Goal: Task Accomplishment & Management: Manage account settings

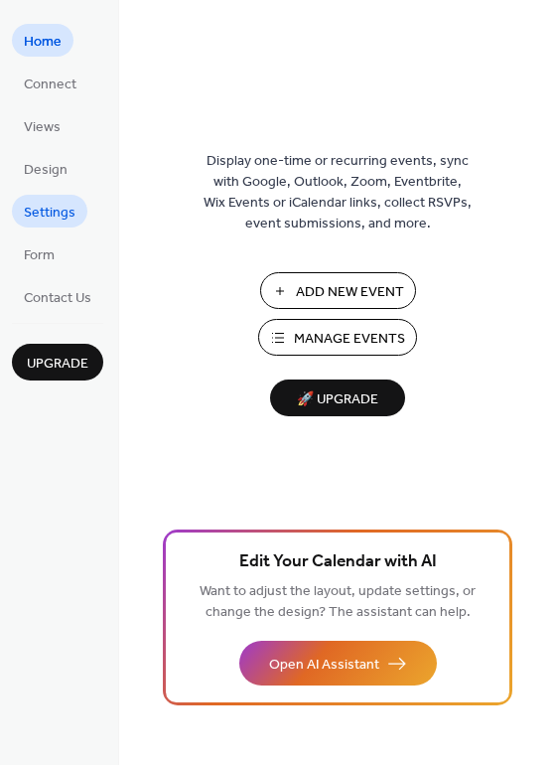
click at [53, 213] on span "Settings" at bounding box center [50, 213] width 52 height 21
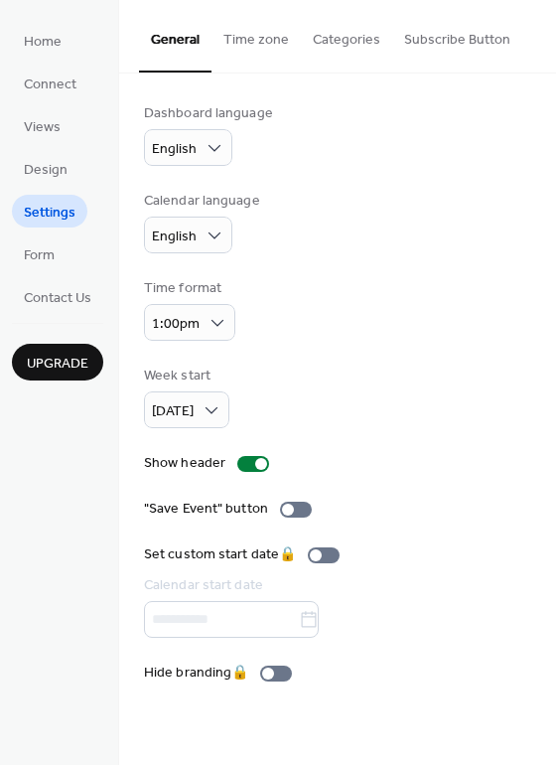
click at [32, 186] on ul "Home Connect Views Design Settings Form Contact Us" at bounding box center [57, 168] width 91 height 289
click at [42, 74] on span "Connect" at bounding box center [50, 84] width 53 height 21
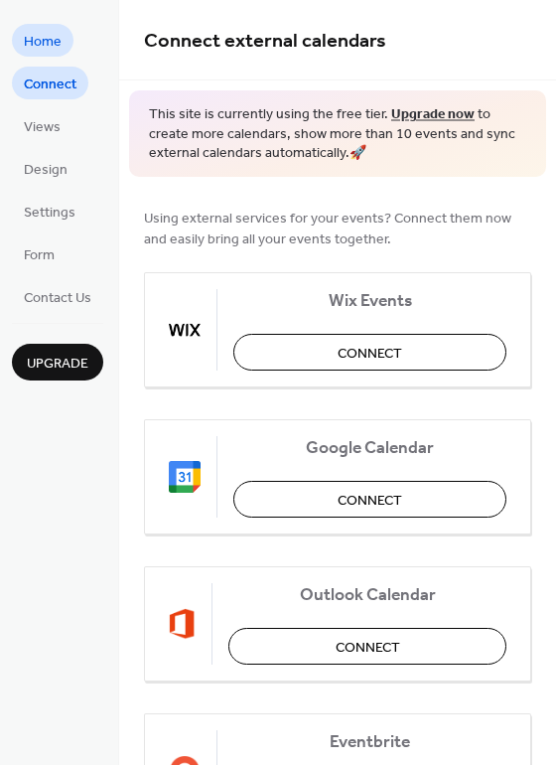
click at [48, 39] on span "Home" at bounding box center [43, 42] width 38 height 21
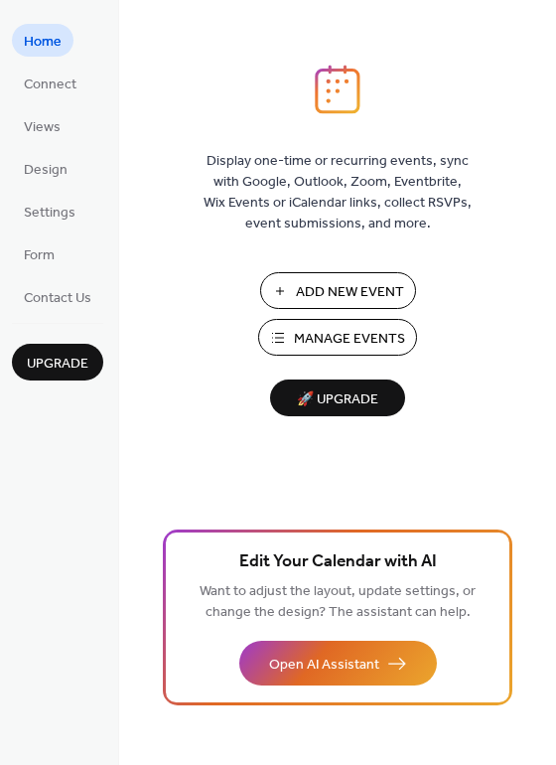
click at [392, 345] on span "Manage Events" at bounding box center [349, 339] width 111 height 21
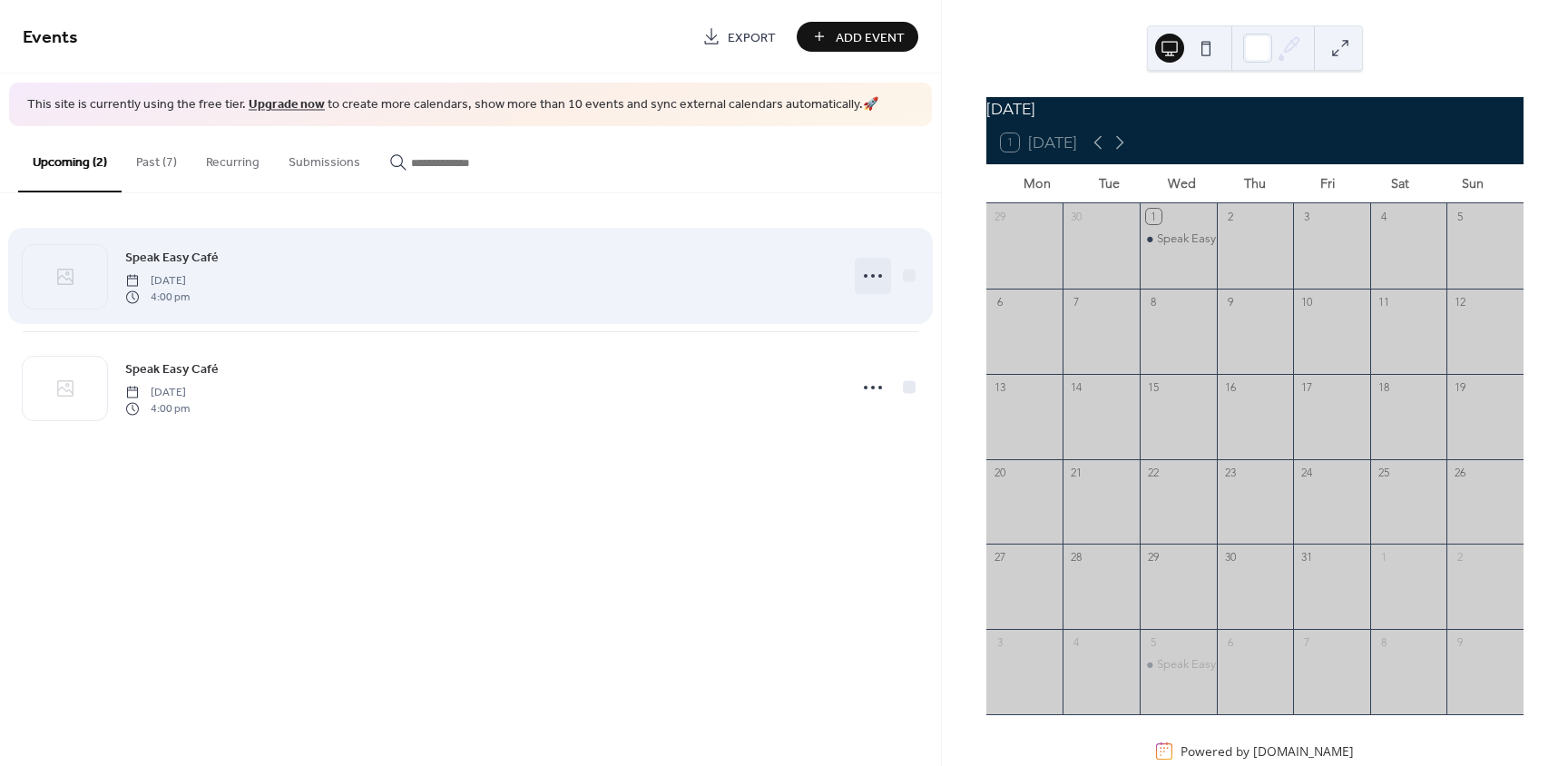
click at [883, 278] on icon at bounding box center [874, 276] width 29 height 29
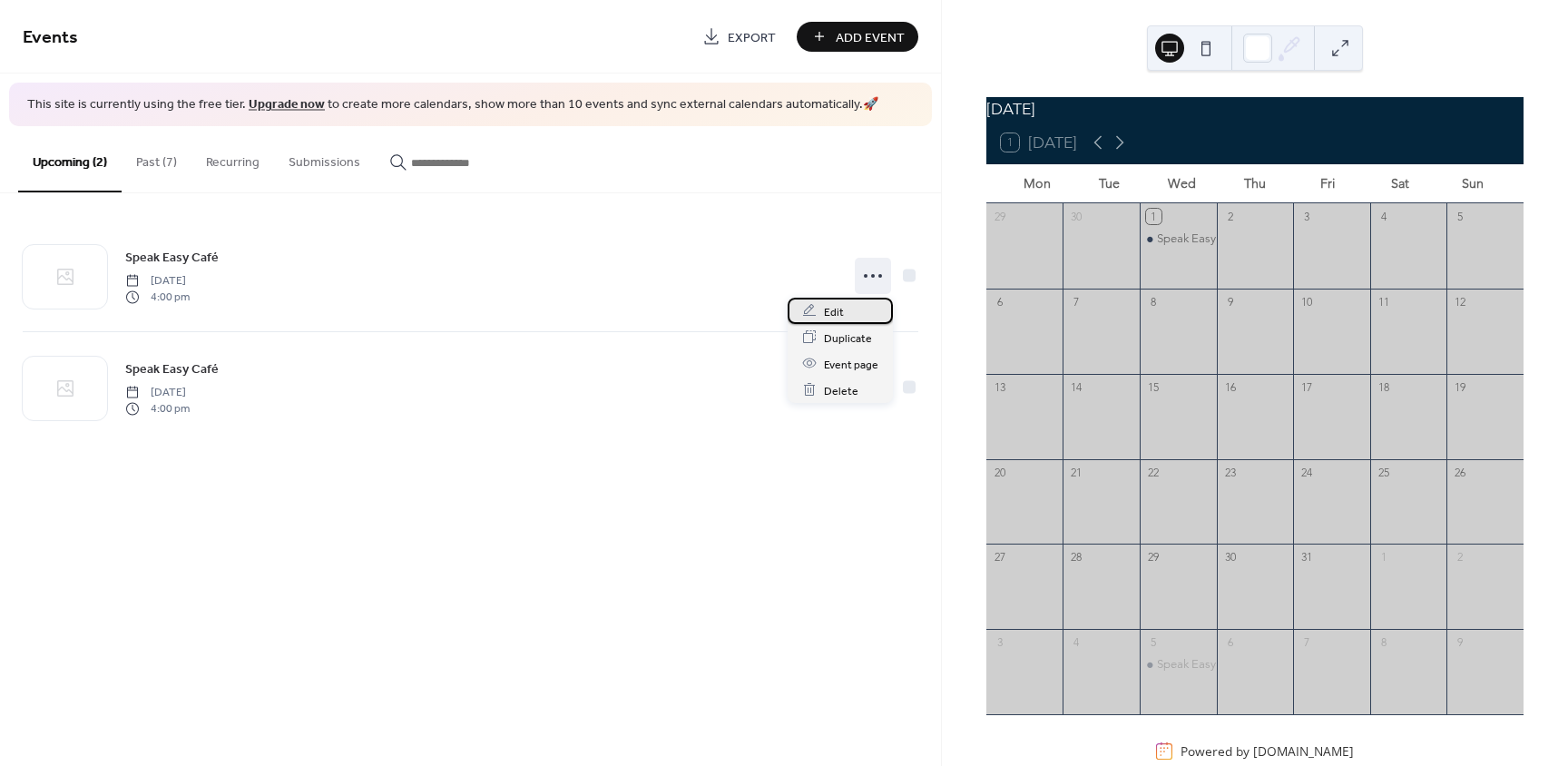
click at [832, 312] on span "Edit" at bounding box center [834, 312] width 20 height 19
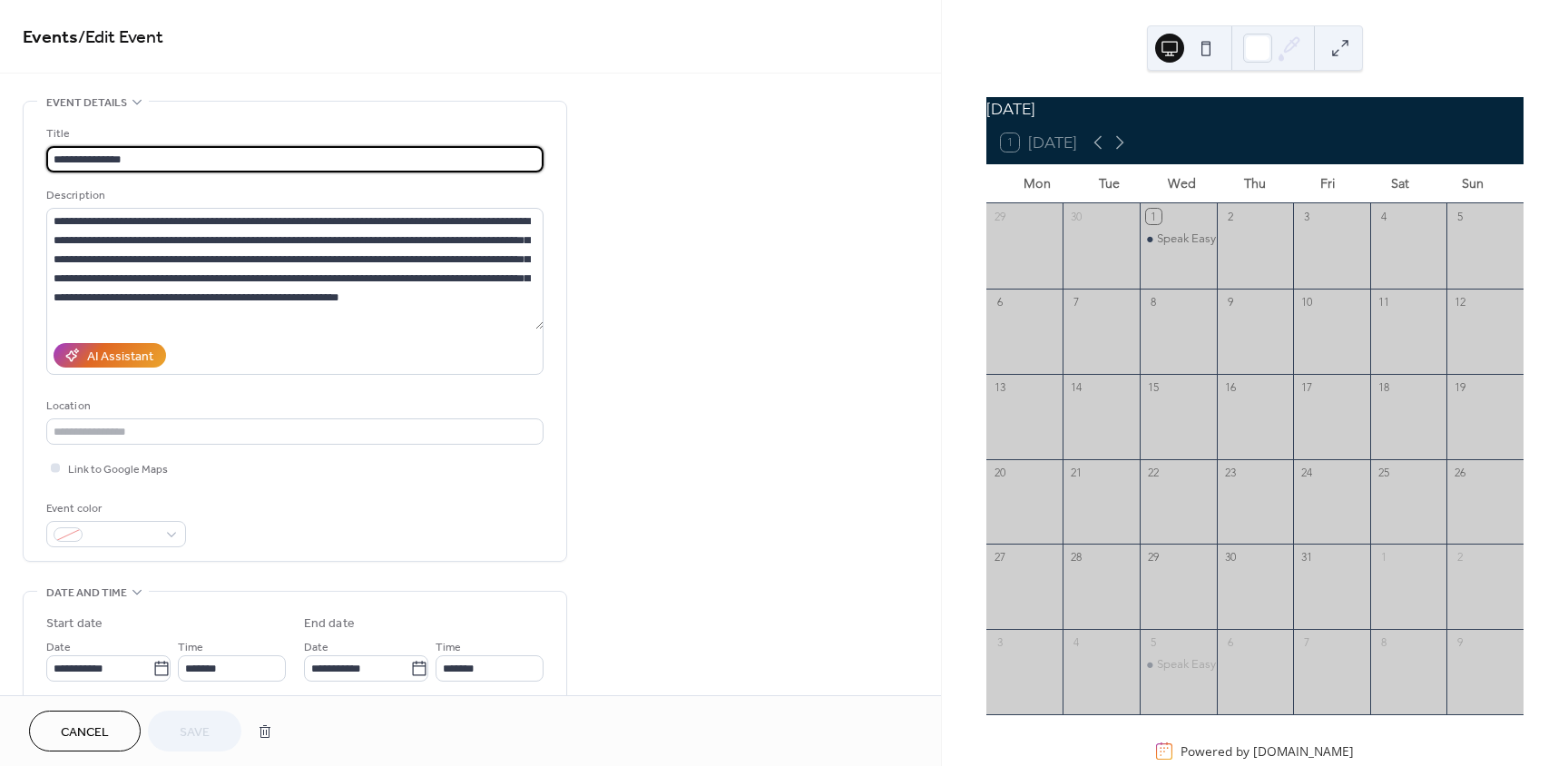
scroll to position [182, 0]
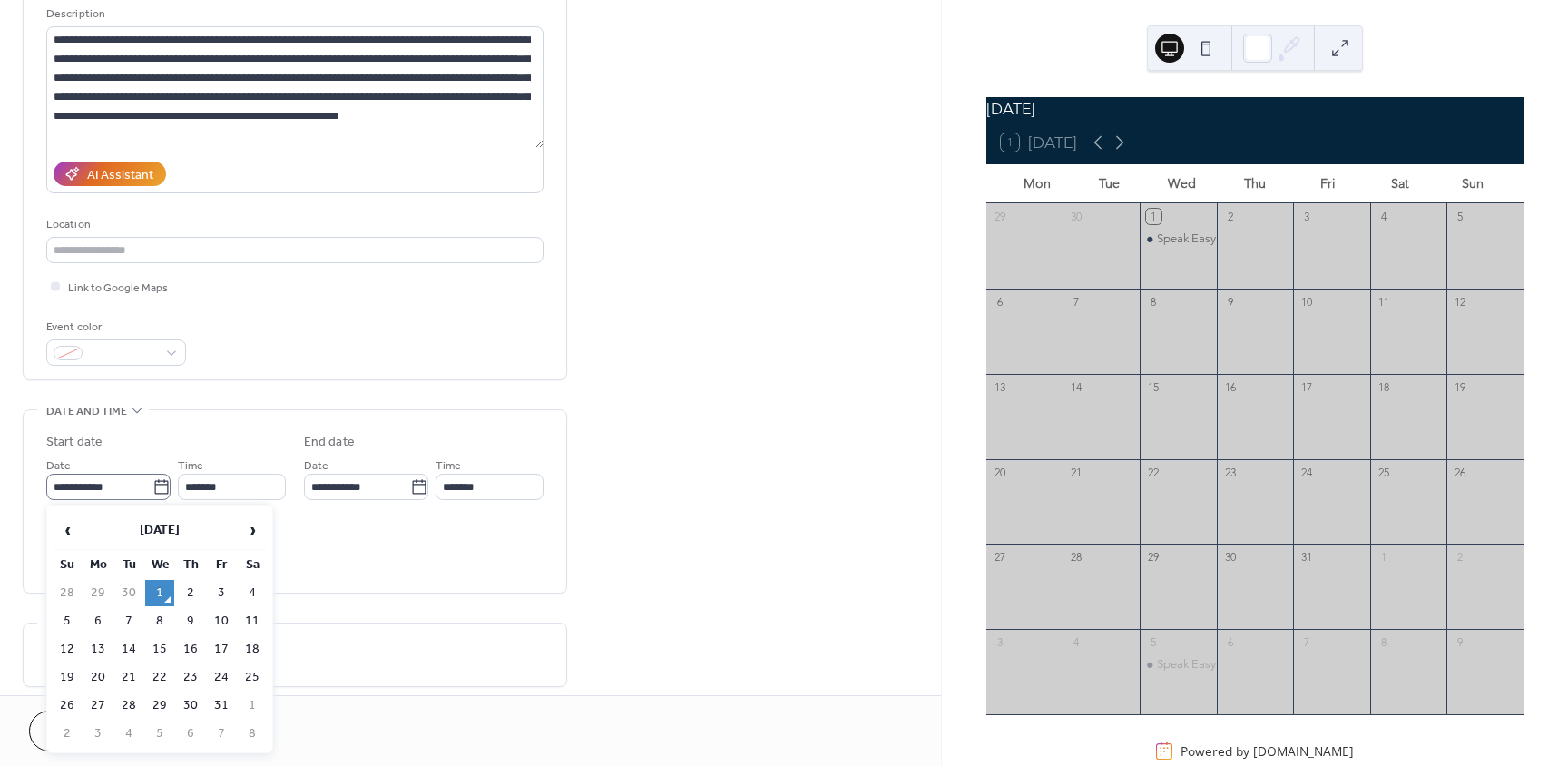
click at [155, 491] on icon at bounding box center [162, 487] width 18 height 18
click at [153, 491] on input "**********" at bounding box center [100, 487] width 106 height 27
click at [152, 646] on td "15" at bounding box center [160, 649] width 29 height 27
type input "**********"
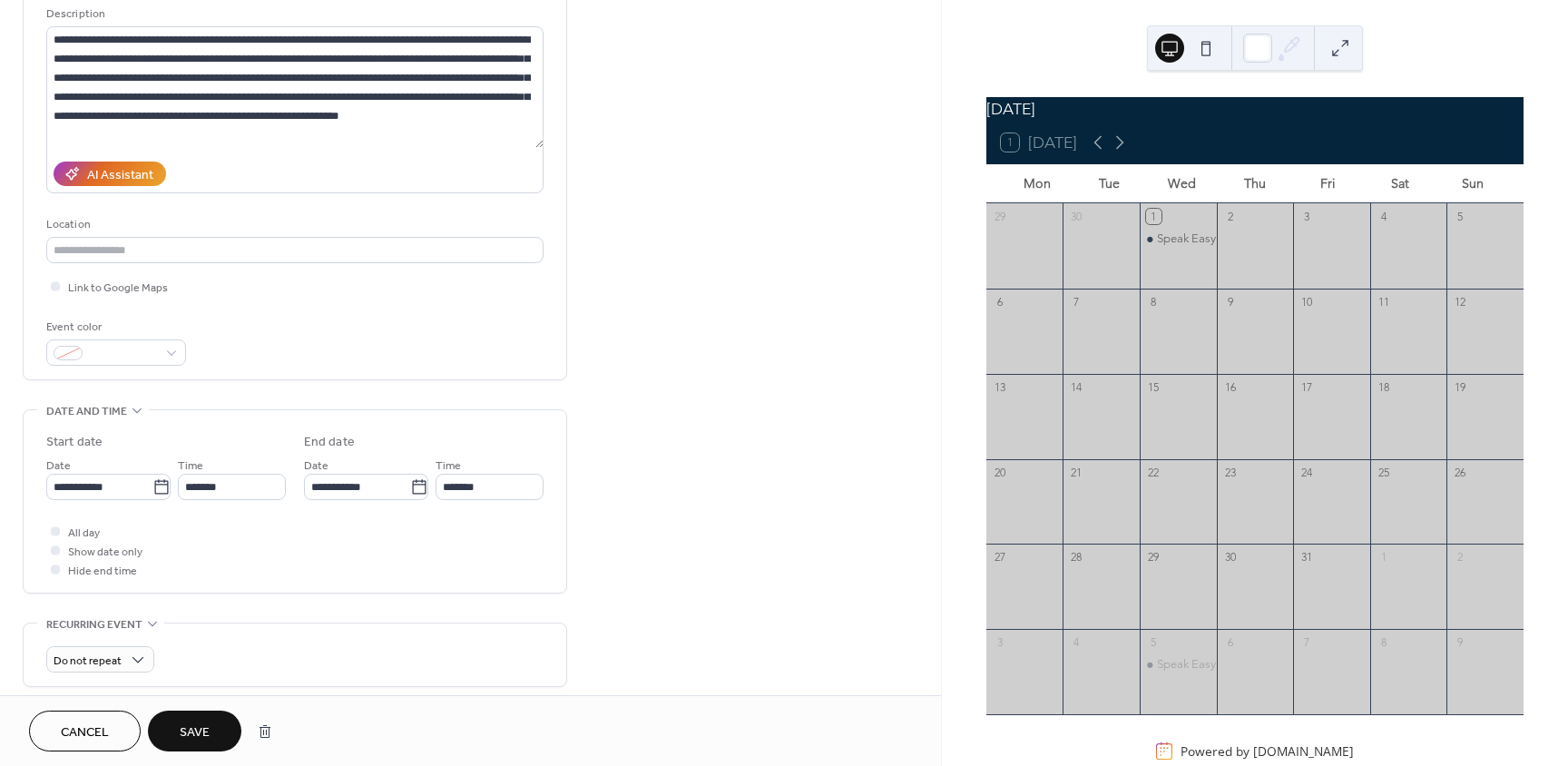
click at [195, 724] on span "Save" at bounding box center [195, 733] width 30 height 19
